Goal: Find specific page/section: Find specific page/section

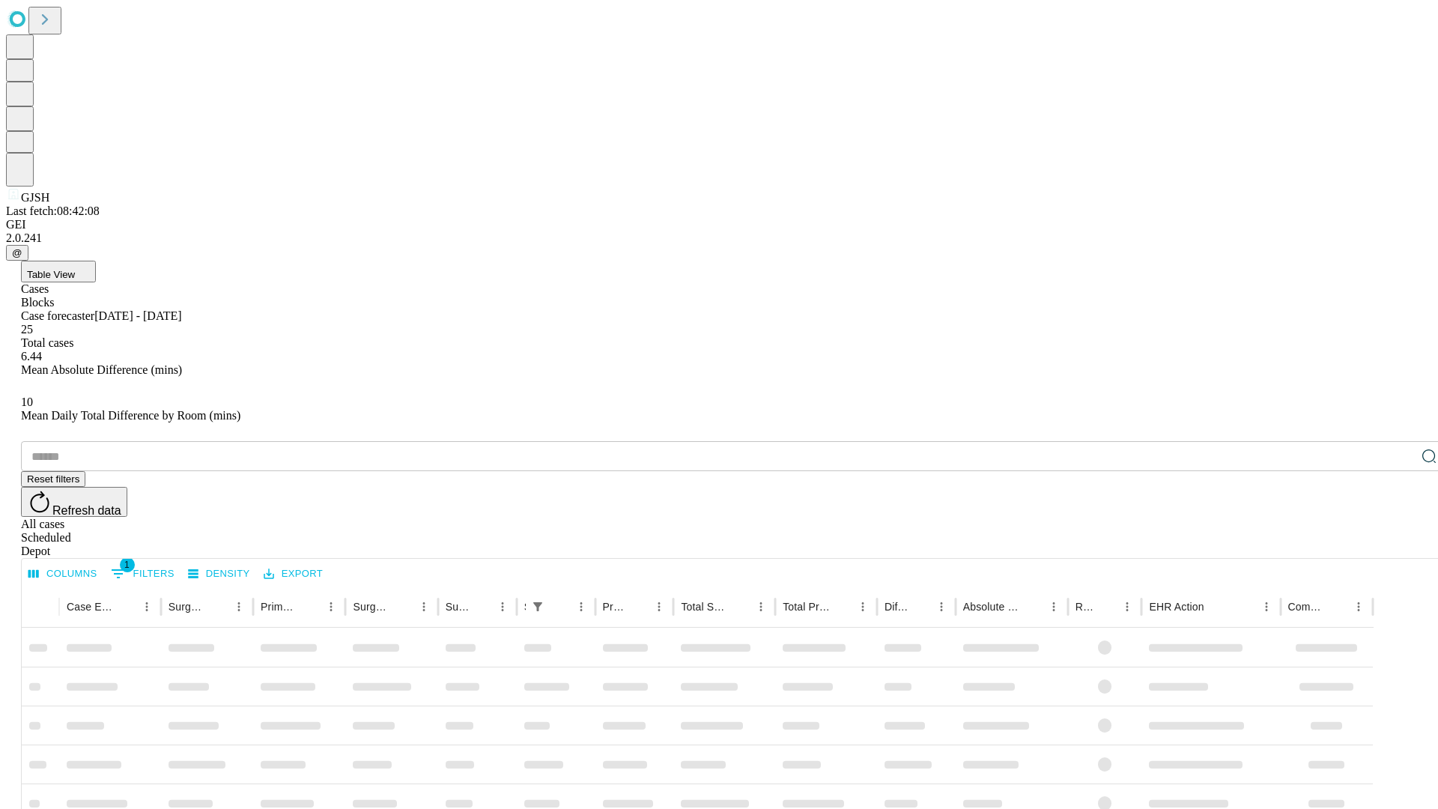
click at [1399, 544] on div "Depot" at bounding box center [734, 550] width 1426 height 13
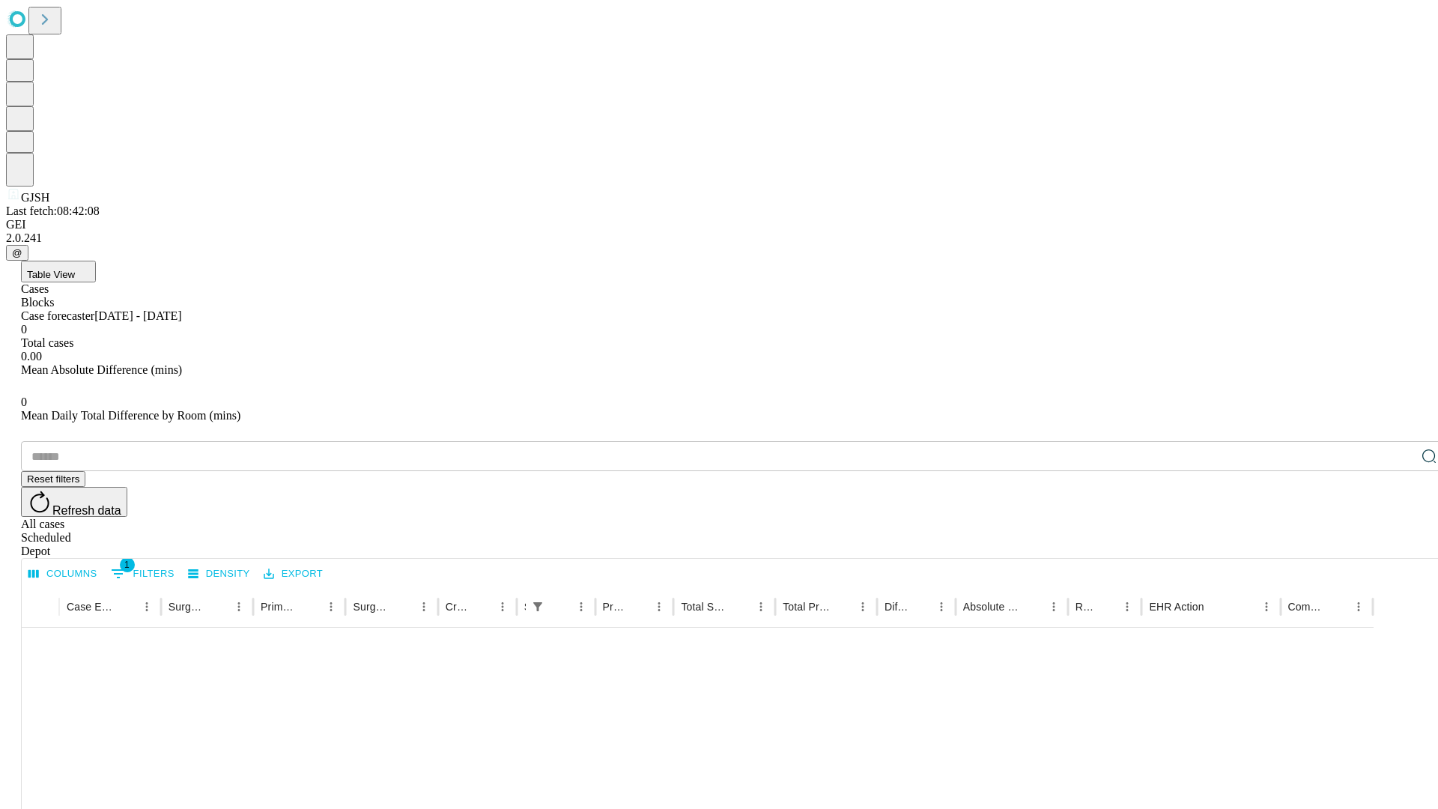
click at [1277, 517] on div "All cases" at bounding box center [734, 523] width 1426 height 13
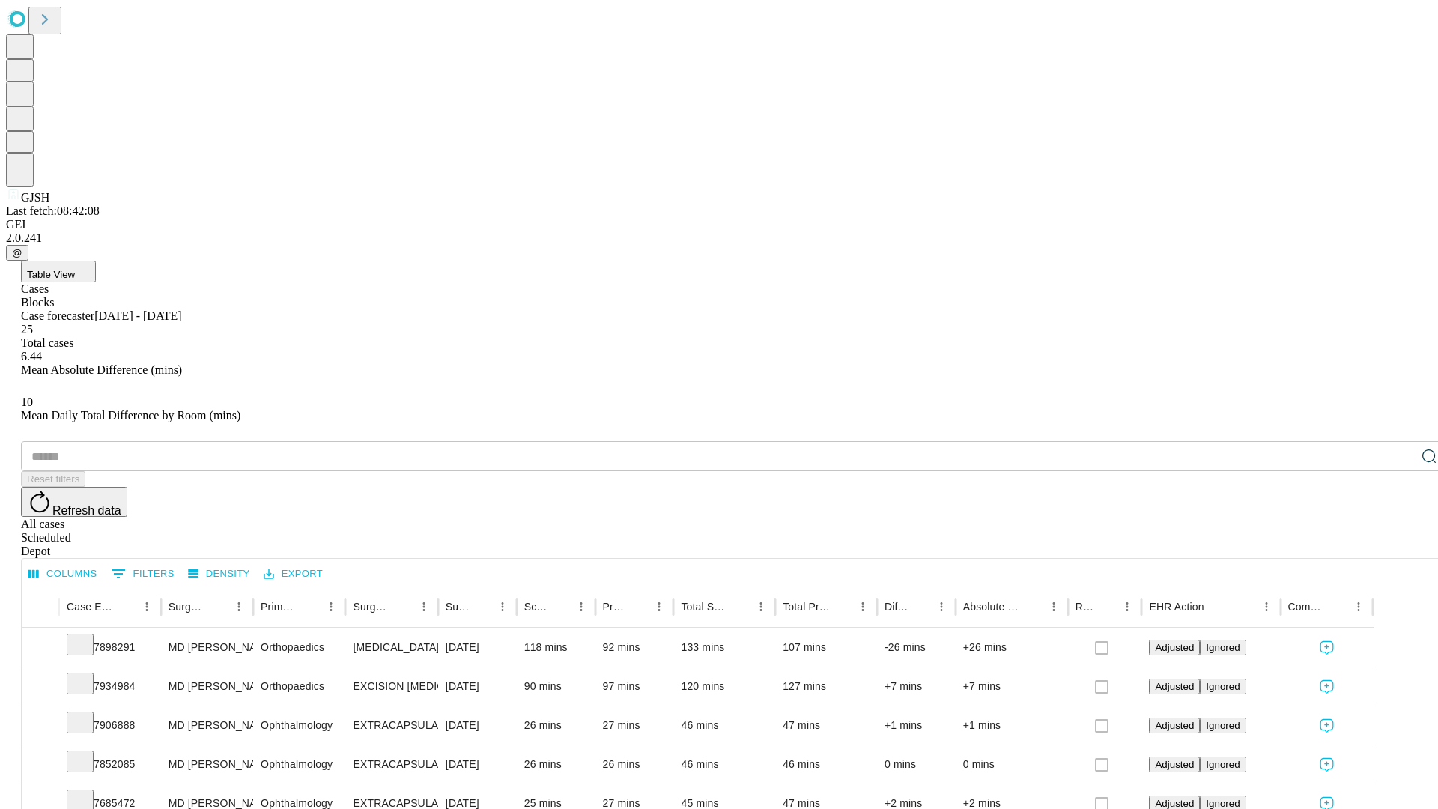
type input "*******"
